Goal: Find contact information: Find contact information

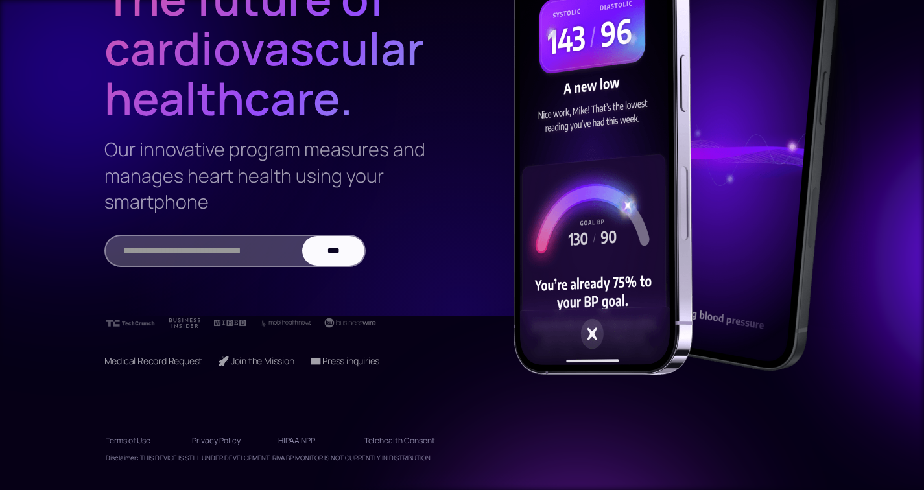
scroll to position [33, 0]
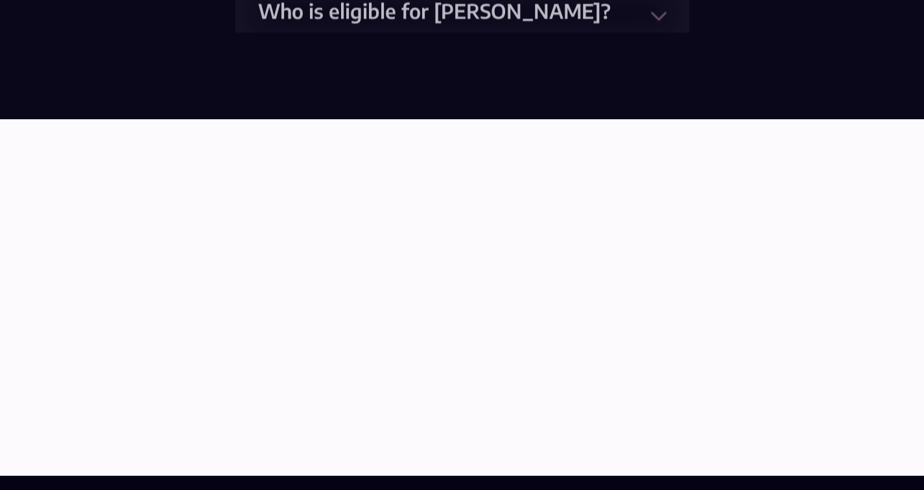
scroll to position [3550, 0]
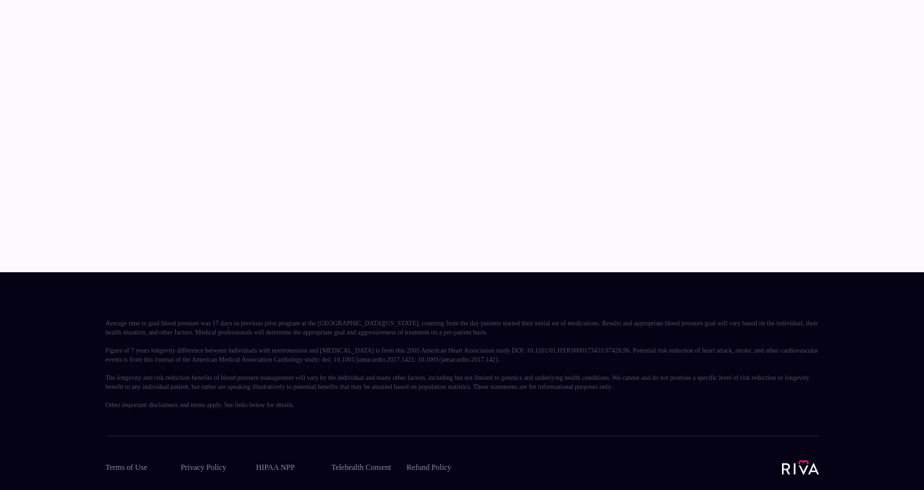
click at [795, 464] on img at bounding box center [800, 467] width 37 height 15
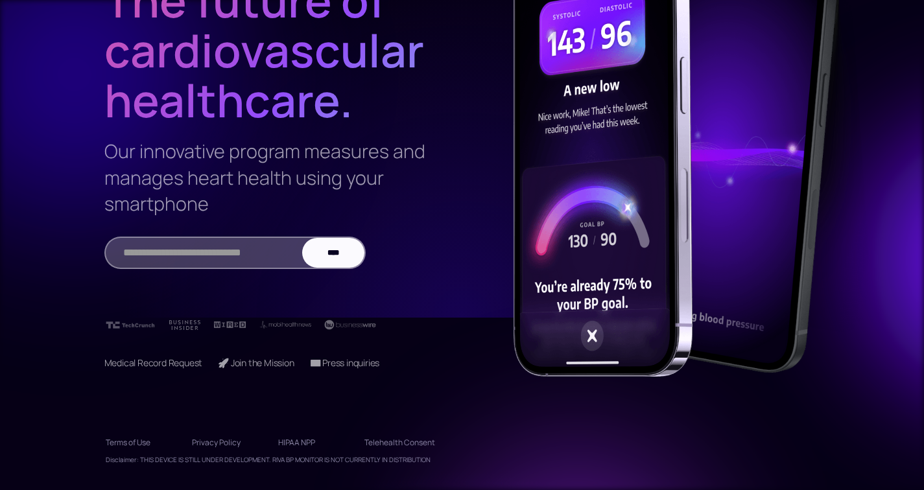
scroll to position [174, 0]
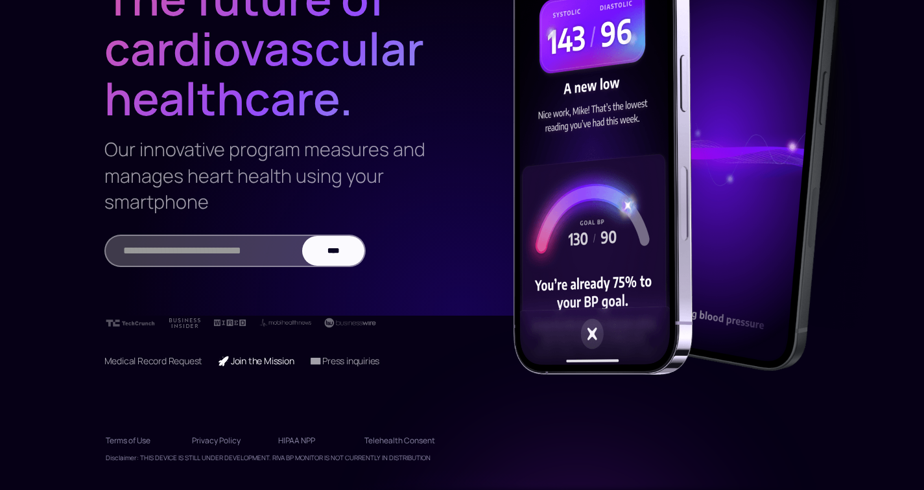
click at [264, 359] on link "🚀 Join the Mission" at bounding box center [256, 361] width 76 height 12
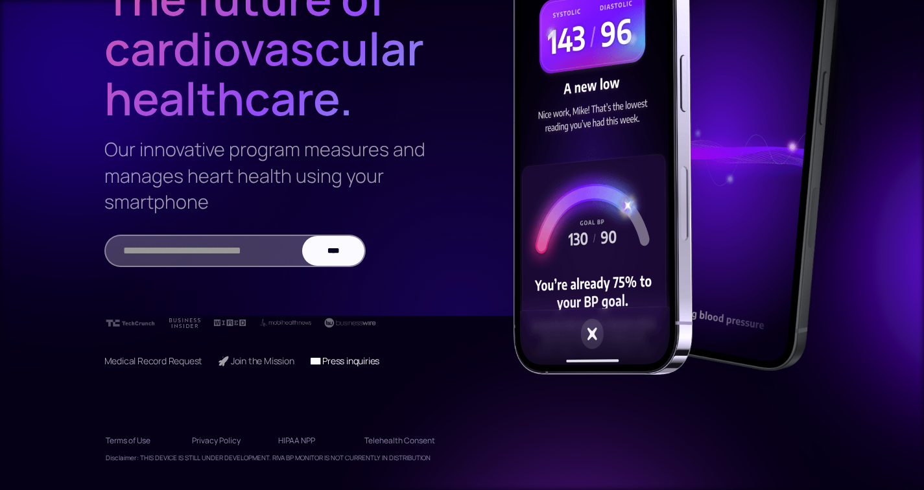
click at [351, 359] on link "📧 Press inquiries" at bounding box center [345, 361] width 70 height 12
